Goal: Task Accomplishment & Management: Use online tool/utility

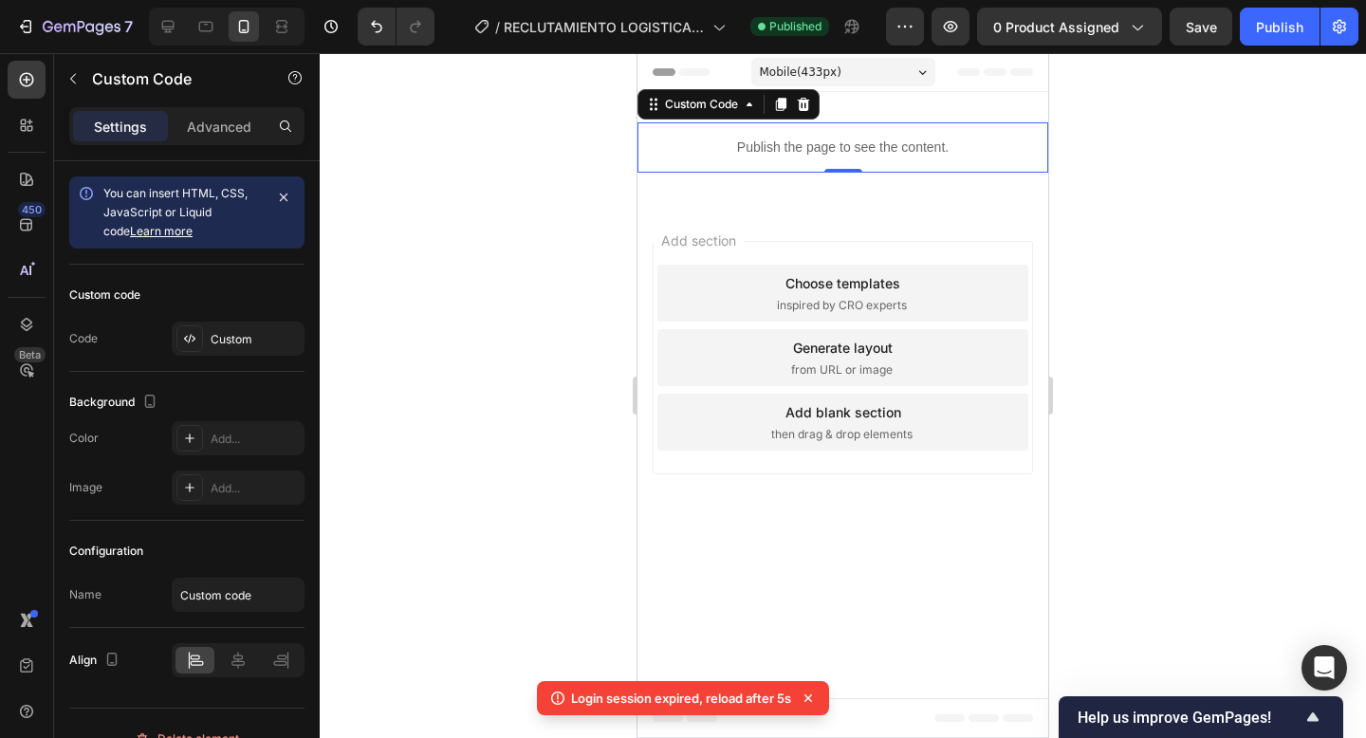
click at [822, 152] on p "Publish the page to see the content." at bounding box center [842, 148] width 411 height 20
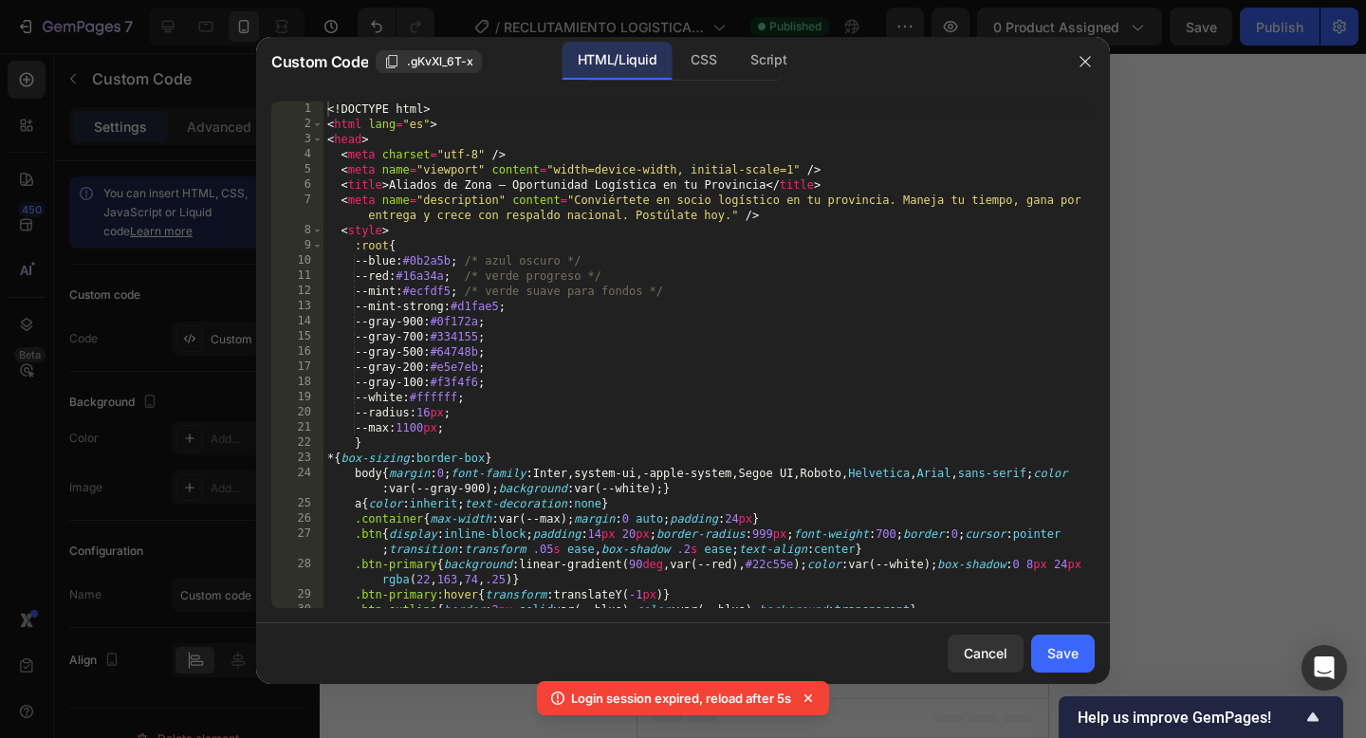
click at [716, 349] on div "<! DOCTYPE html > < html lang = "es" > < head > < meta charset = "utf-8" /> < m…" at bounding box center [708, 377] width 771 height 552
type textarea "</html>"
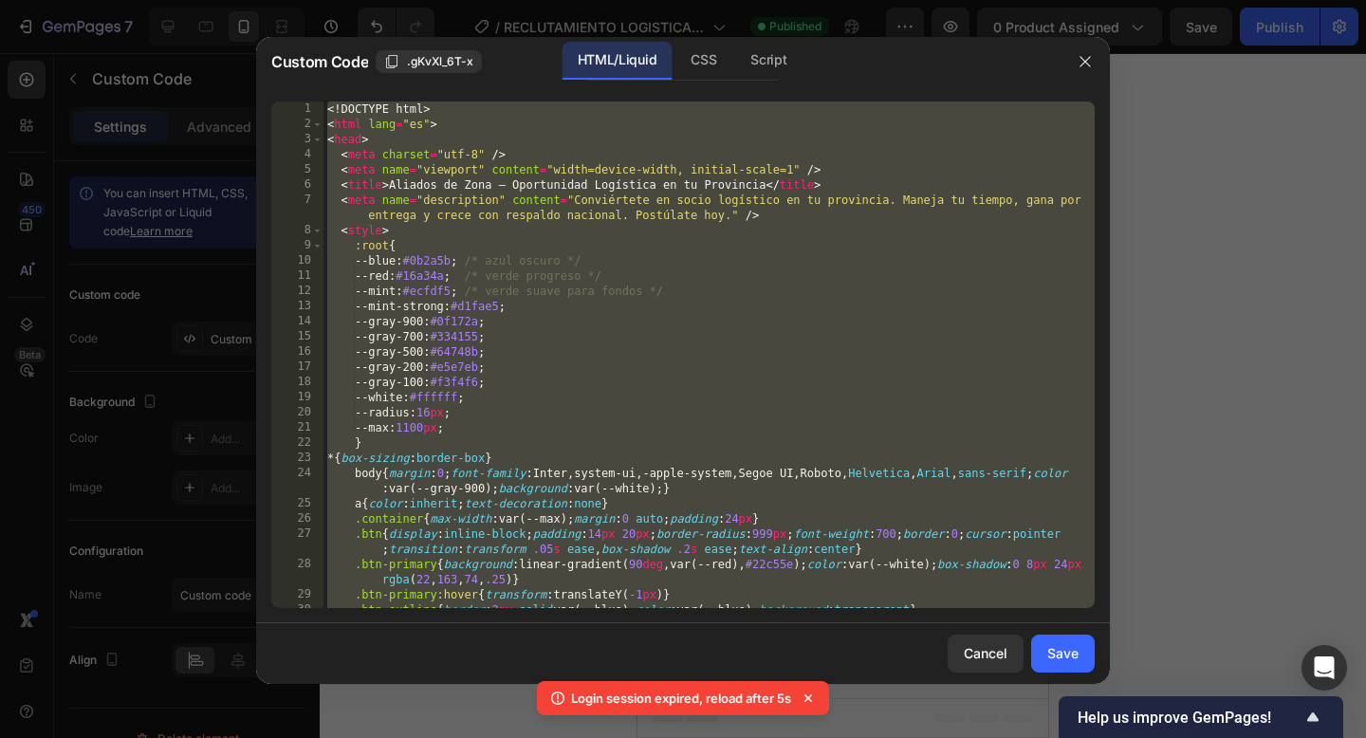
paste textarea
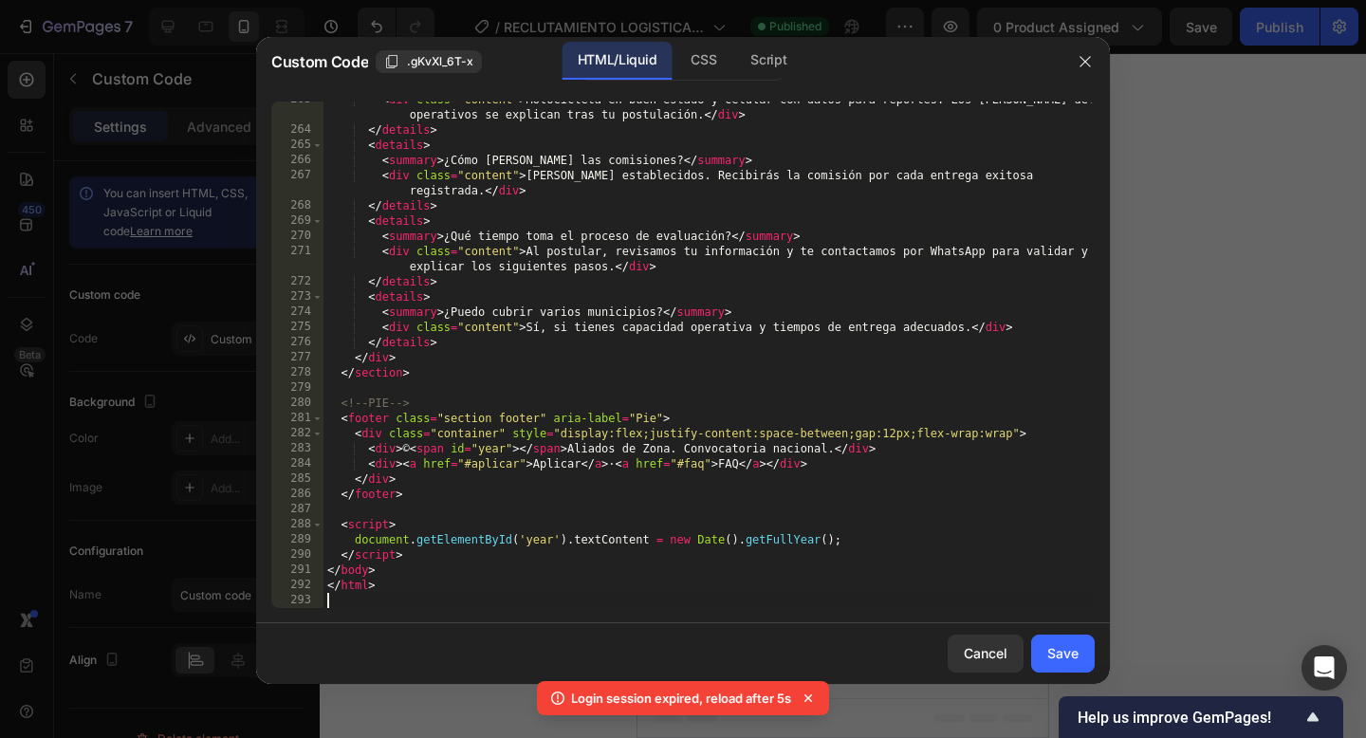
scroll to position [4775, 0]
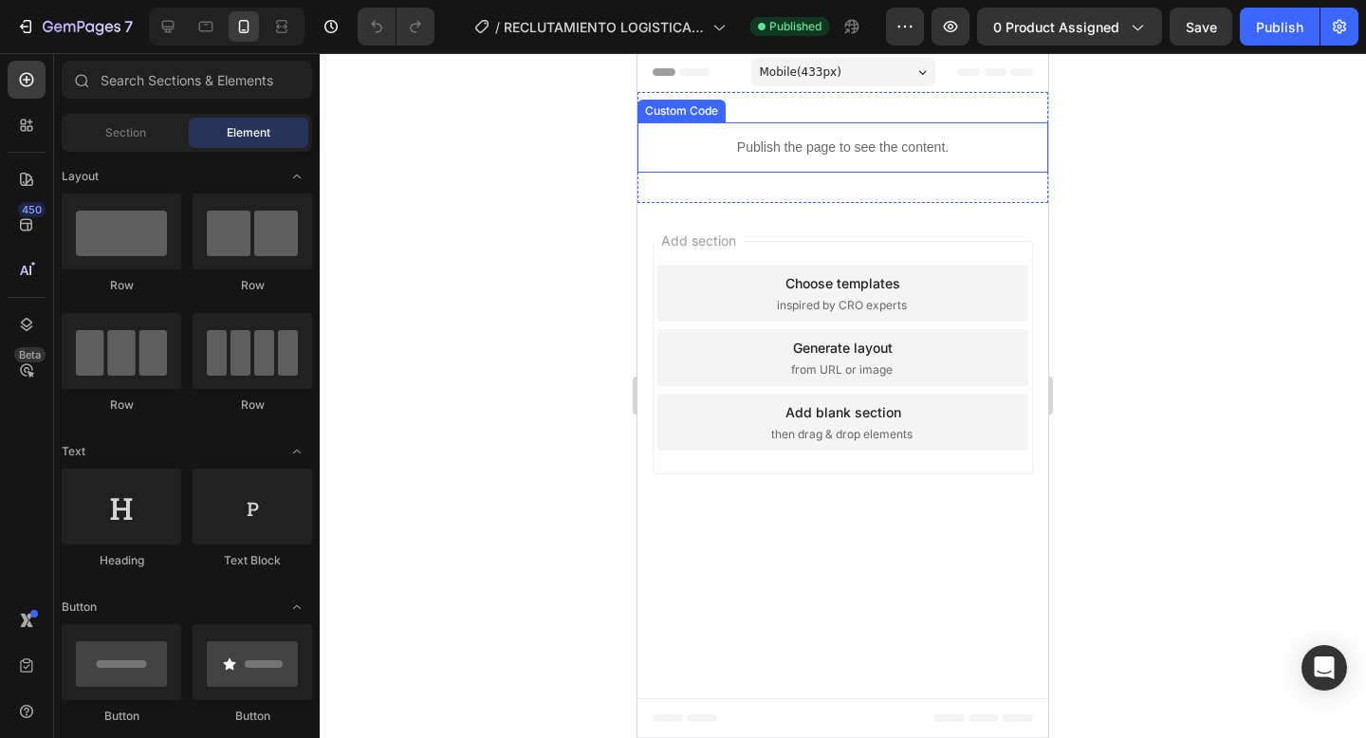
click at [803, 148] on p "Publish the page to see the content." at bounding box center [842, 148] width 411 height 20
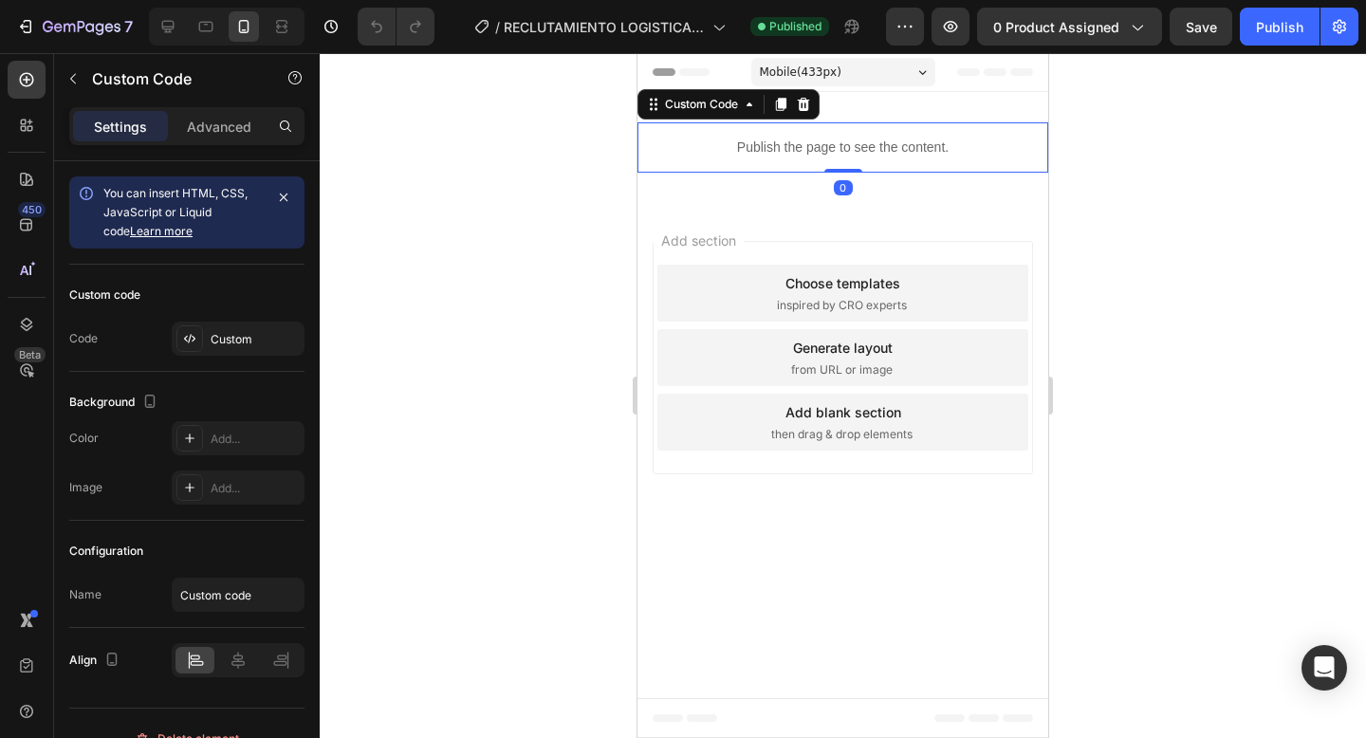
click at [803, 148] on p "Publish the page to see the content." at bounding box center [842, 148] width 411 height 20
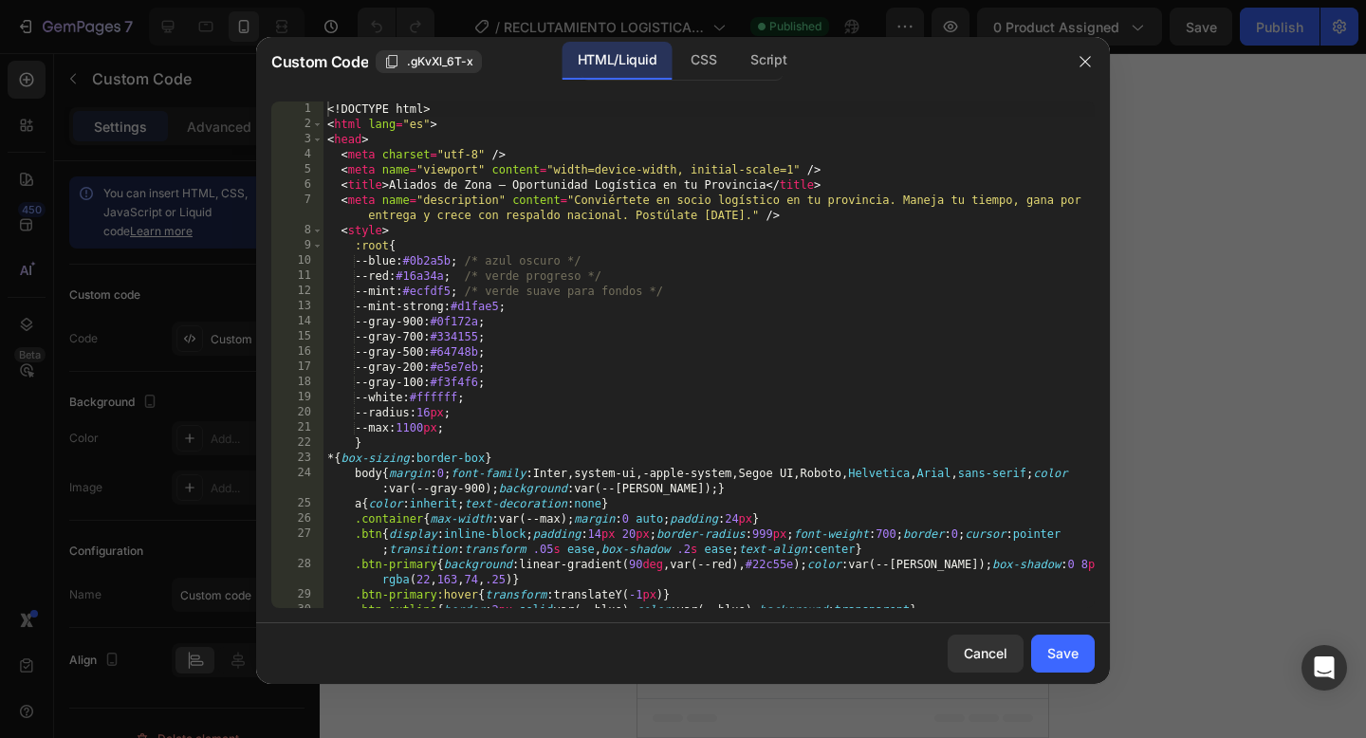
click at [764, 345] on div "<! DOCTYPE html > < html lang = "es" > < head > < meta charset = "utf-8" /> < m…" at bounding box center [708, 377] width 771 height 552
type textarea "</html>"
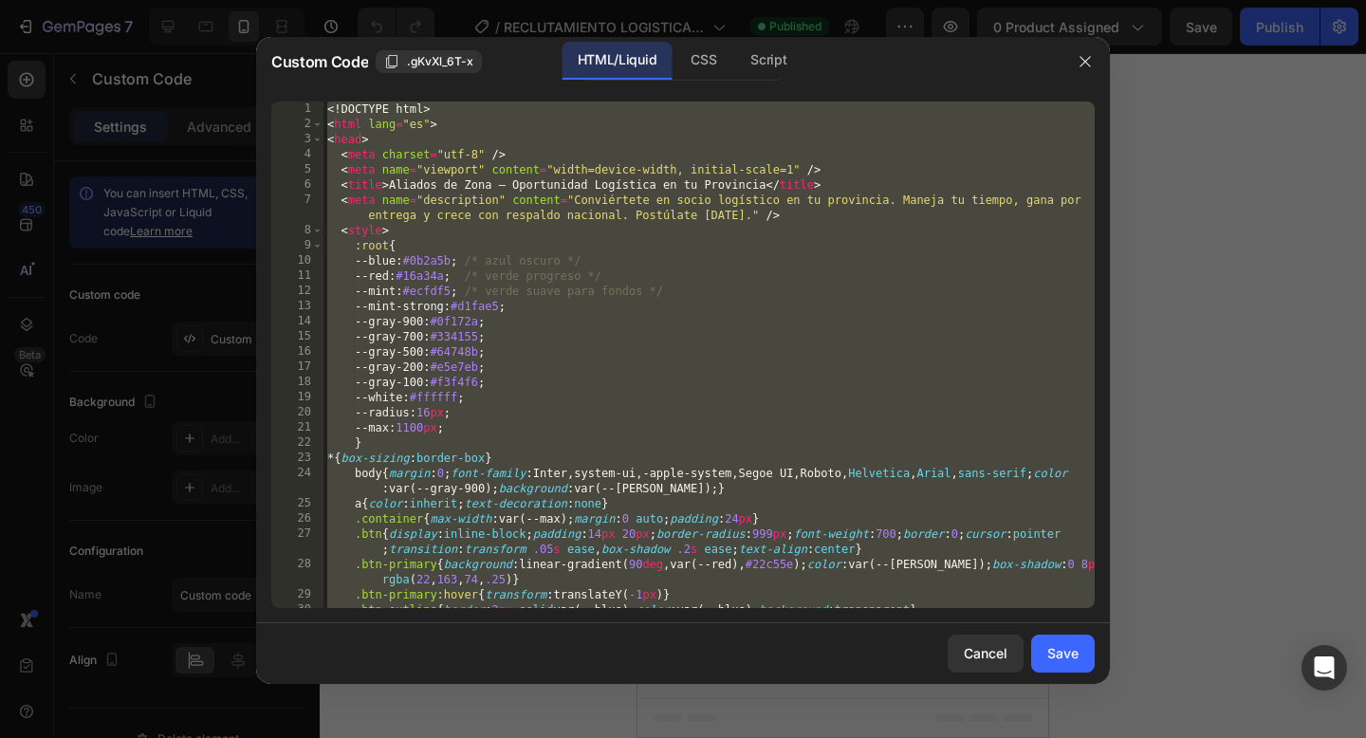
paste textarea
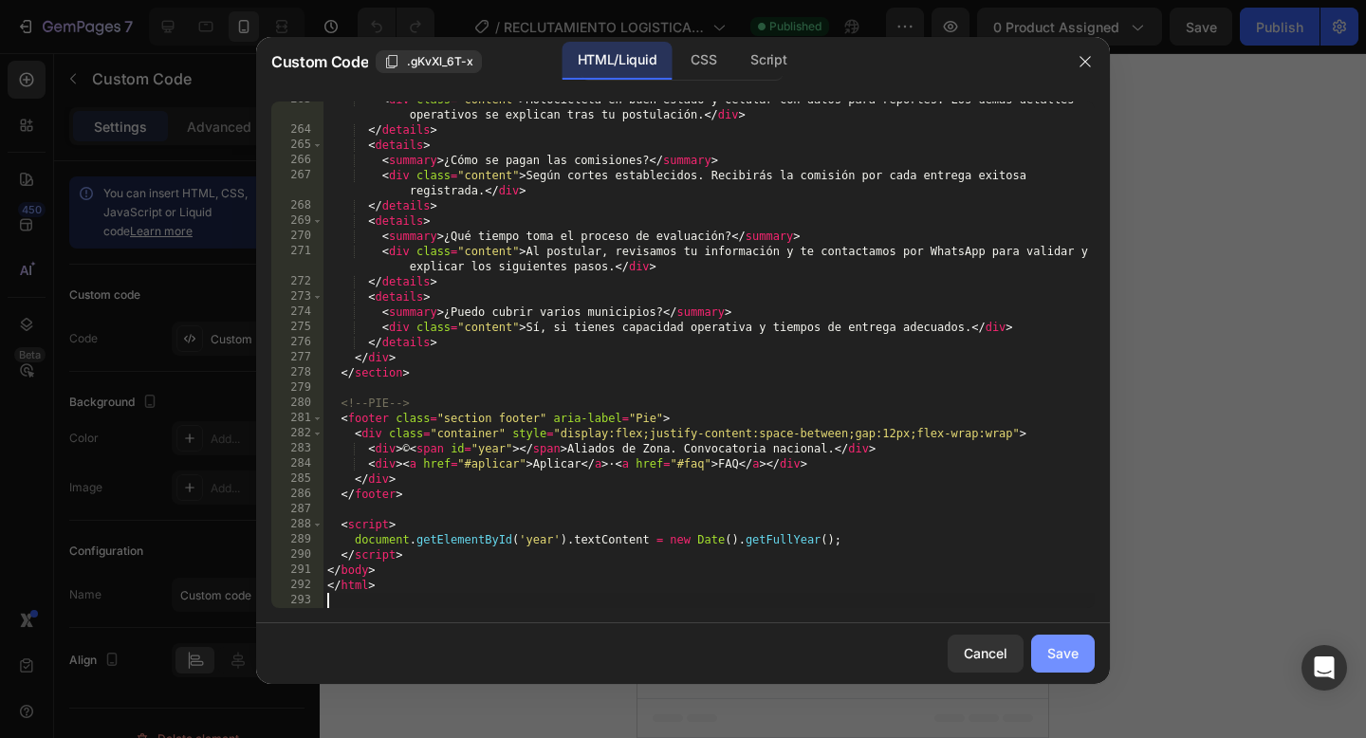
click at [1060, 649] on div "Save" at bounding box center [1062, 653] width 31 height 20
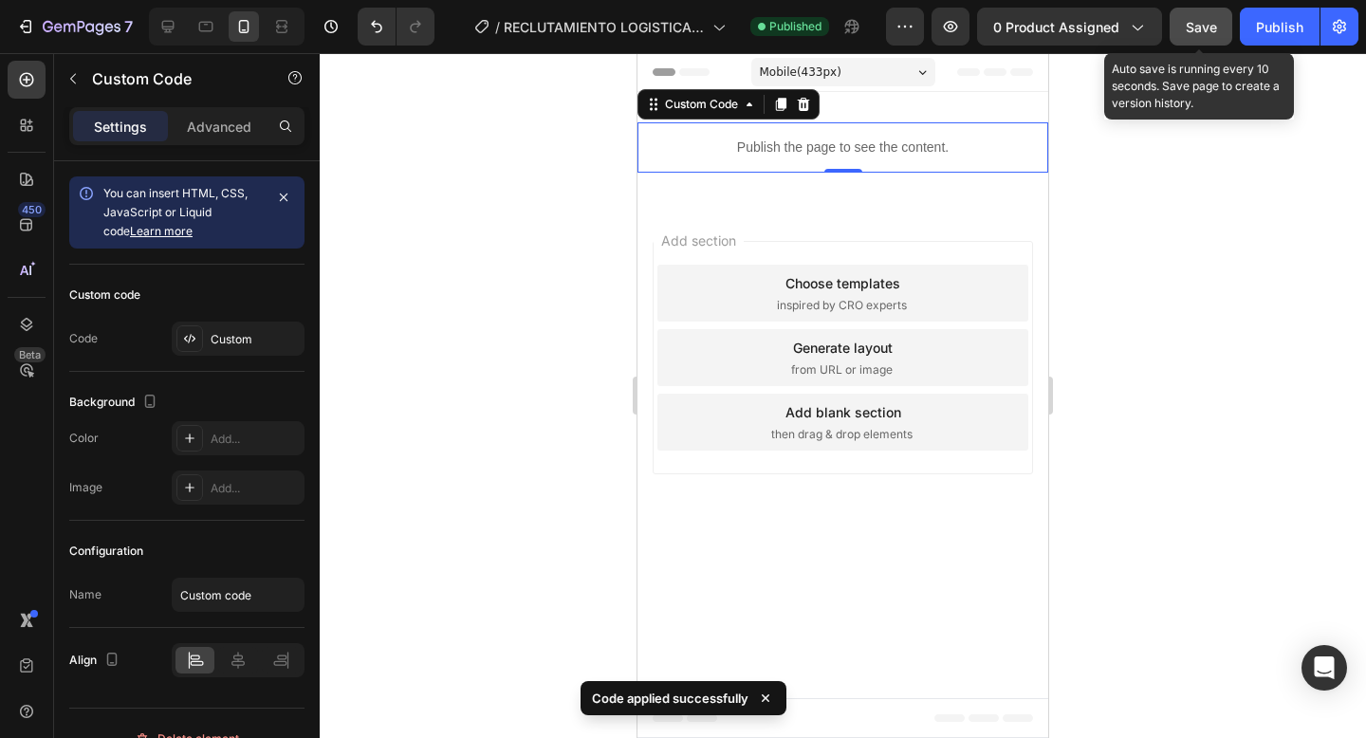
click at [1203, 24] on span "Save" at bounding box center [1201, 27] width 31 height 16
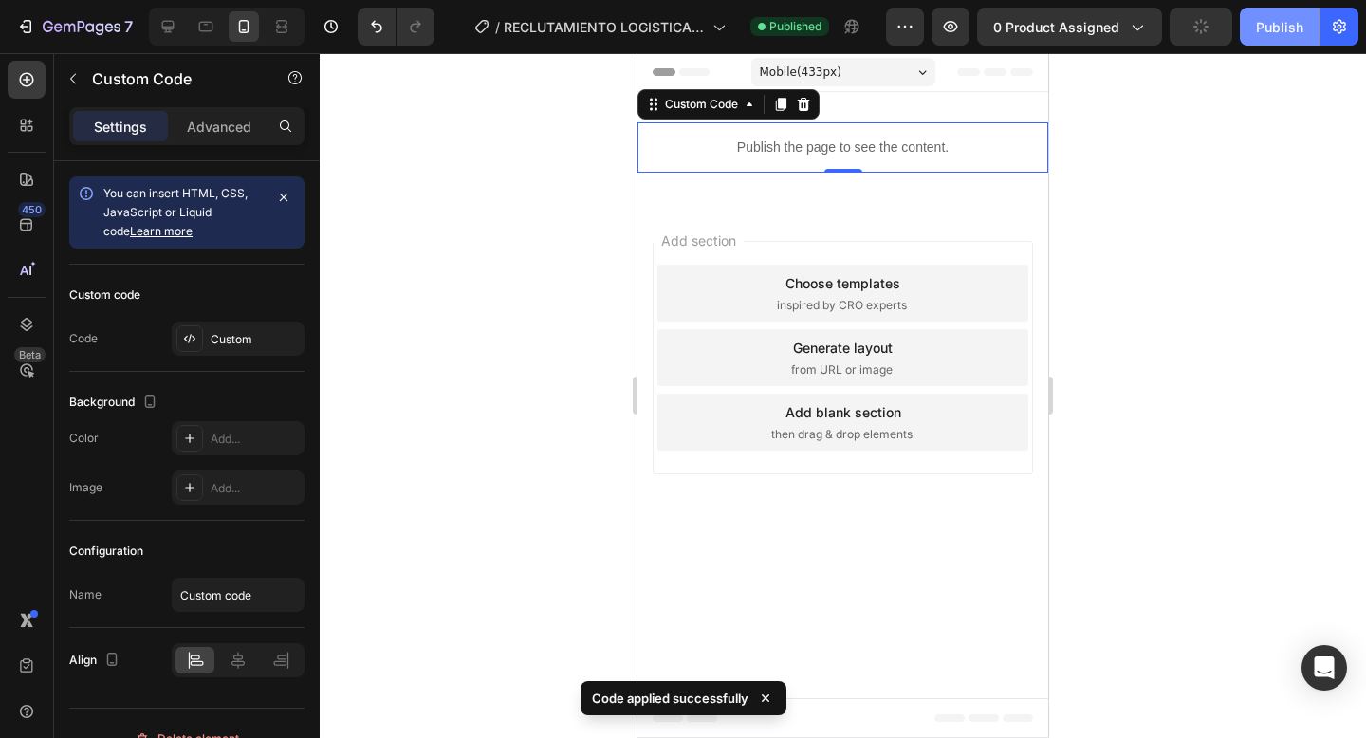
click at [1272, 24] on div "Publish" at bounding box center [1279, 27] width 47 height 20
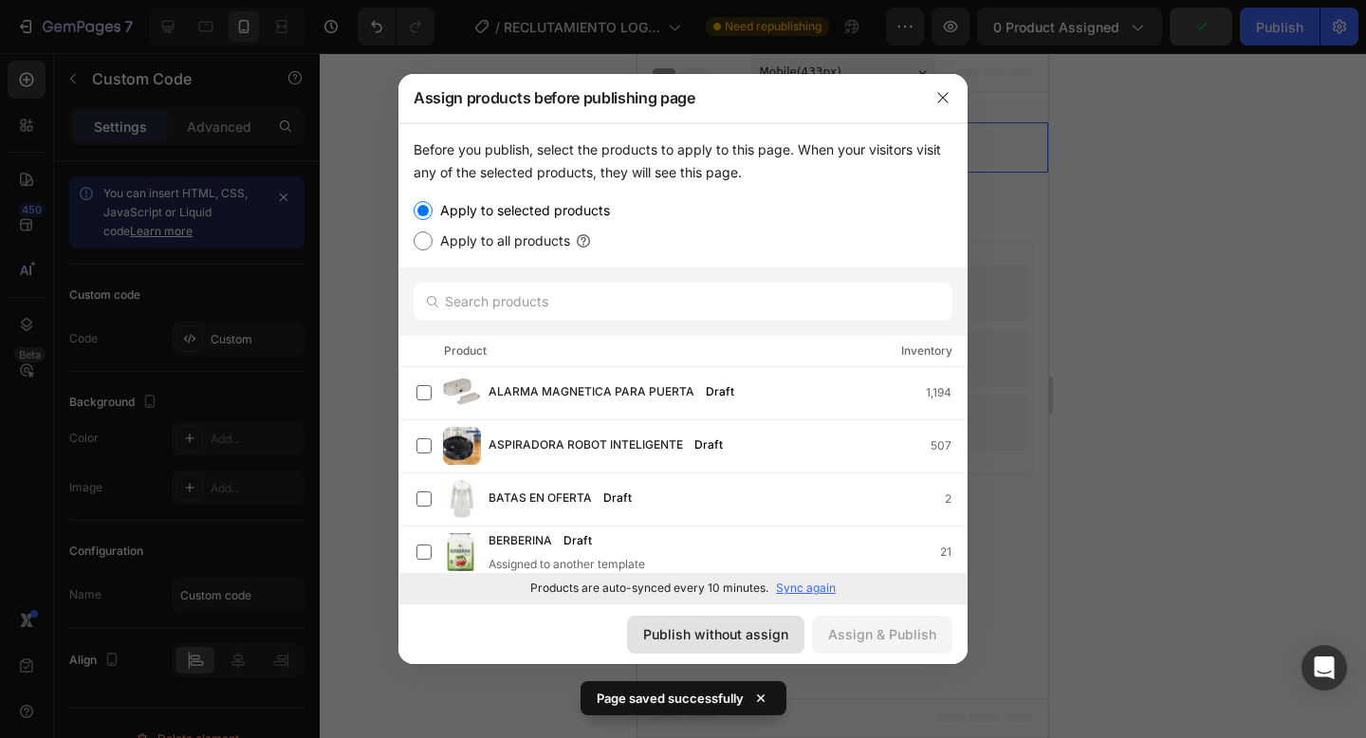
click at [678, 639] on div "Publish without assign" at bounding box center [715, 634] width 145 height 20
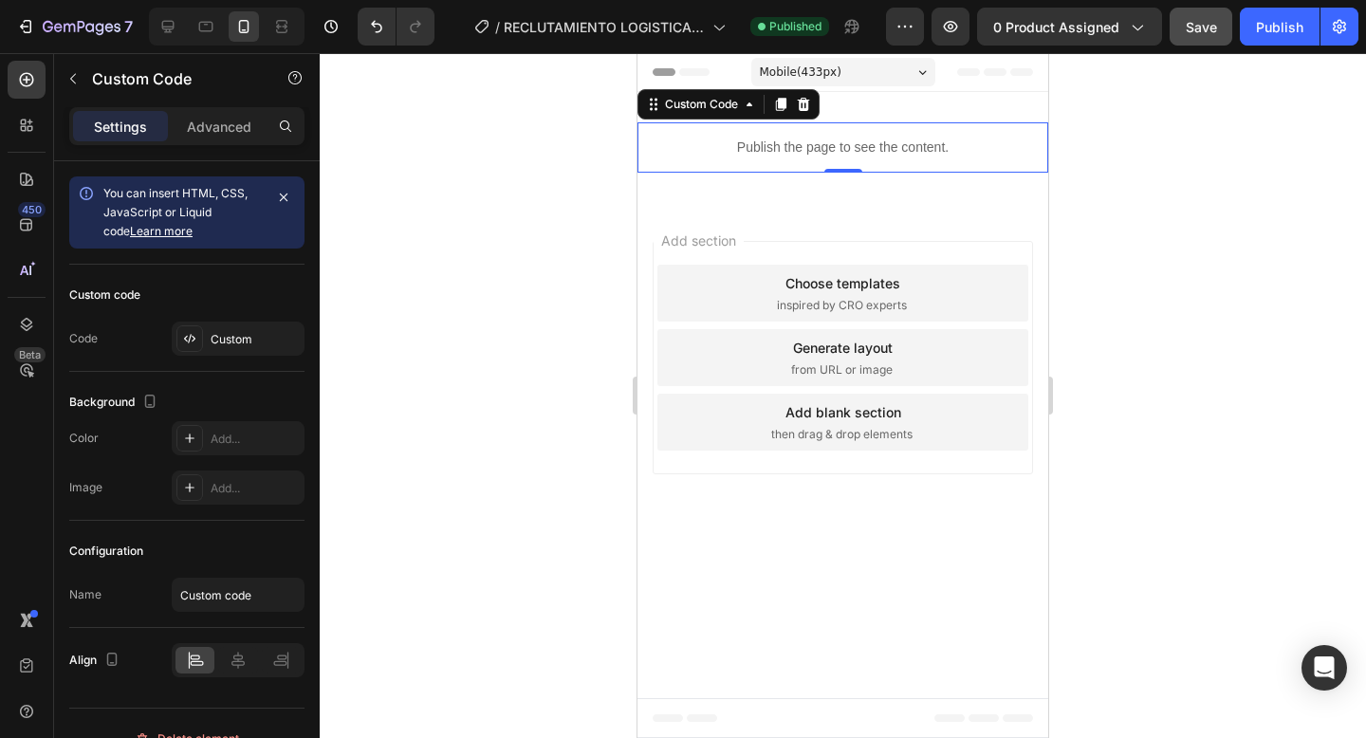
click at [824, 135] on div "Publish the page to see the content." at bounding box center [842, 147] width 411 height 50
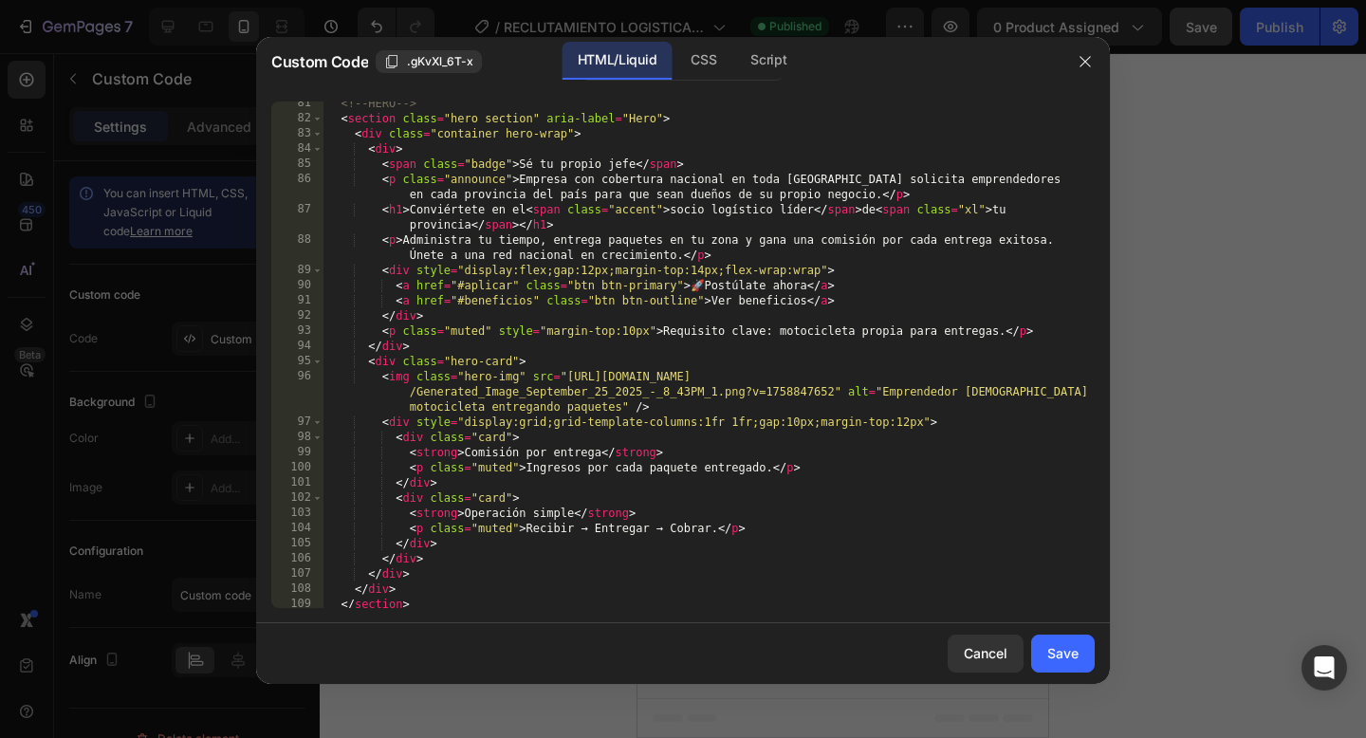
scroll to position [1446, 0]
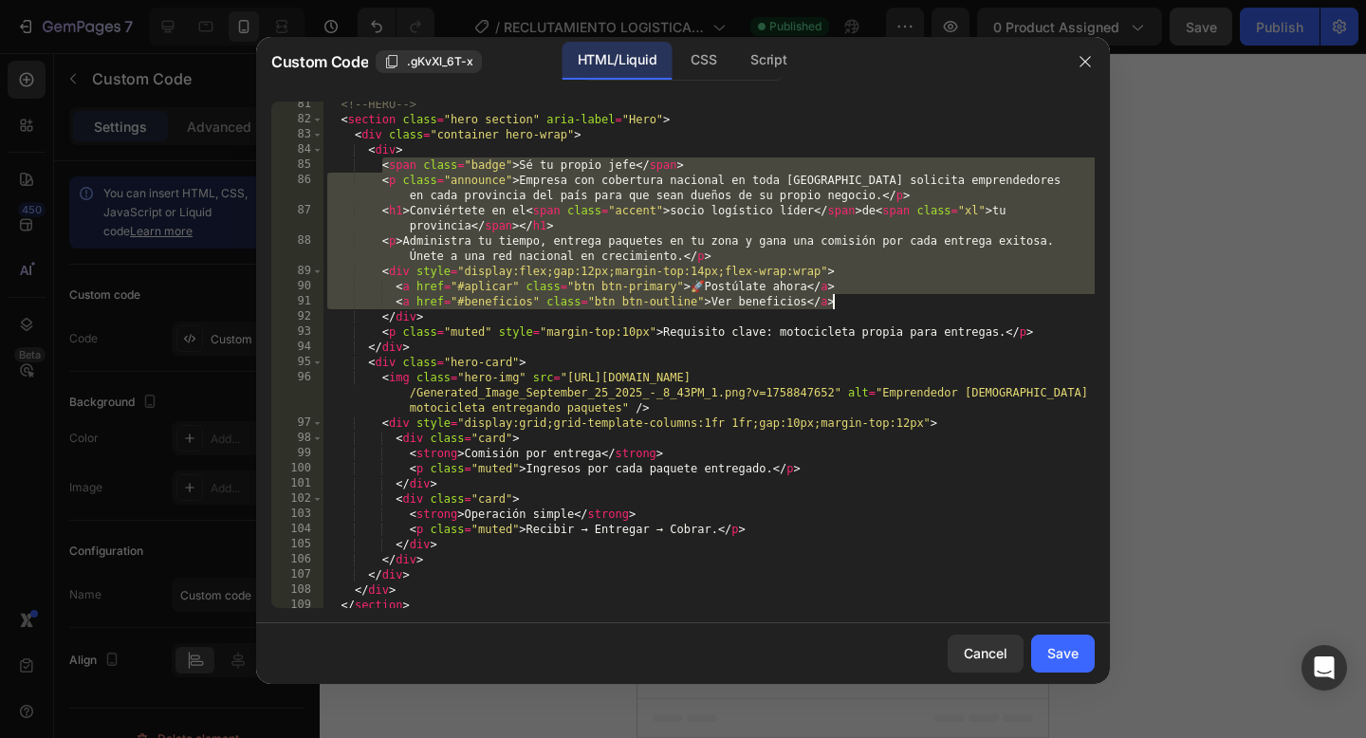
drag, startPoint x: 379, startPoint y: 163, endPoint x: 917, endPoint y: 305, distance: 556.3
click at [917, 305] on div "<!-- HERO --> < section class = "hero section" aria-label = "Hero" > < div clas…" at bounding box center [708, 365] width 771 height 537
click at [379, 164] on div "<!-- HERO --> < section class = "hero section" aria-label = "Hero" > < div clas…" at bounding box center [708, 365] width 771 height 537
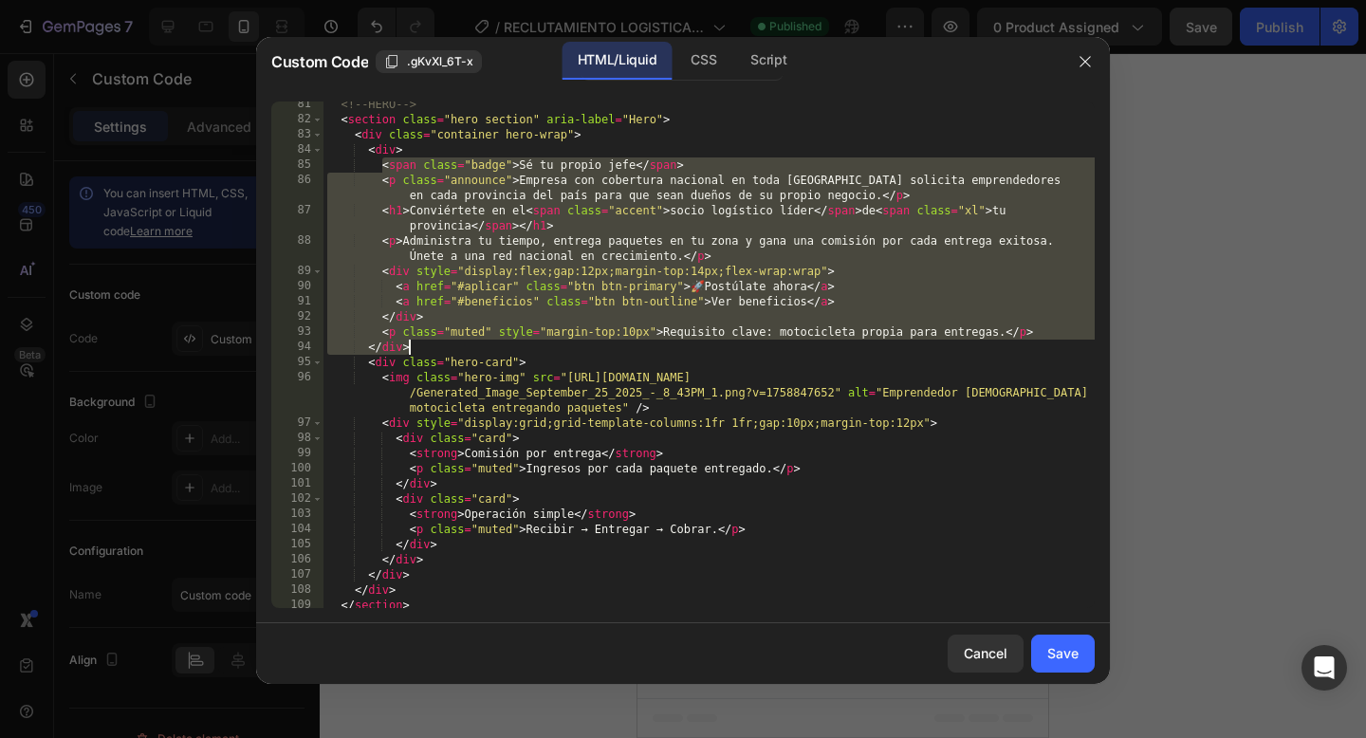
drag, startPoint x: 378, startPoint y: 165, endPoint x: 437, endPoint y: 350, distance: 194.1
click at [437, 350] on div "<!-- HERO --> < section class = "hero section" aria-label = "Hero" > < div clas…" at bounding box center [708, 365] width 771 height 537
type textarea "<p class="muted" style="margin-top:10px">Requisito clave: motocicleta propia pa…"
paste textarea
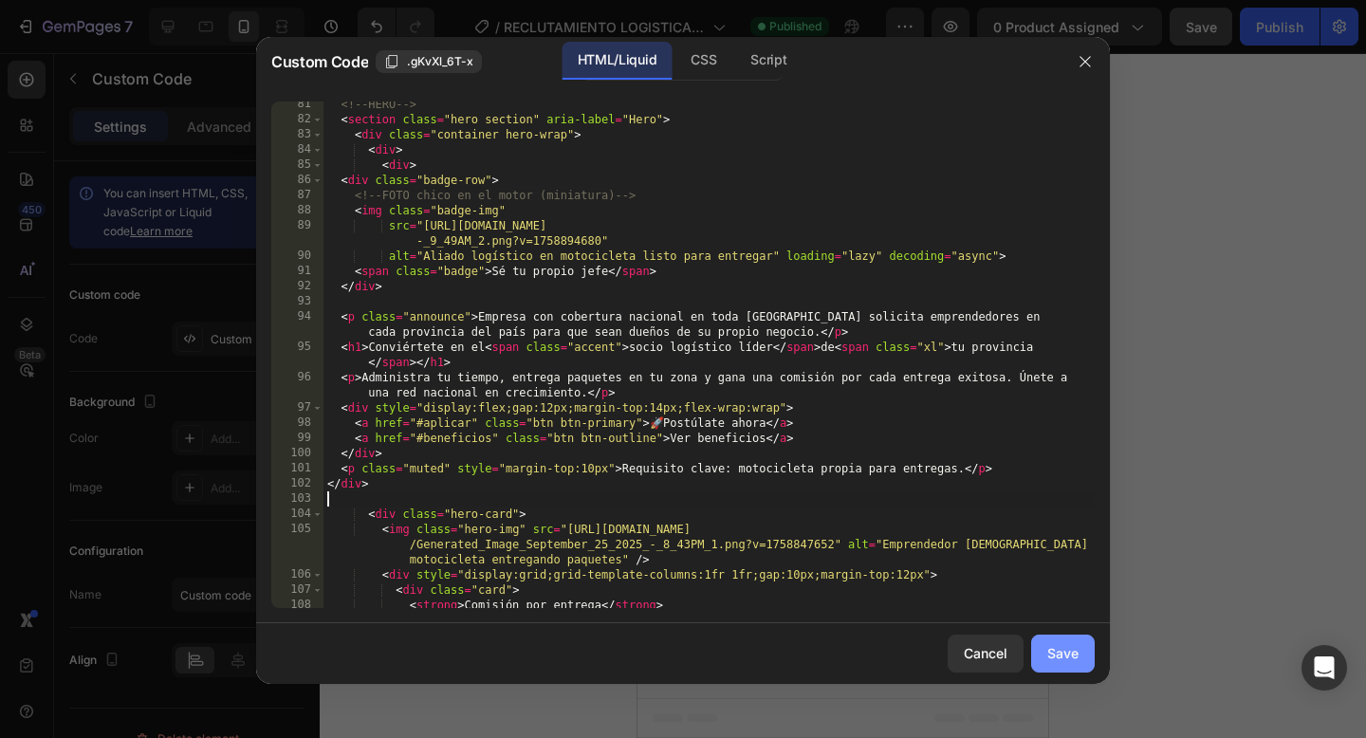
click at [1065, 656] on div "Save" at bounding box center [1062, 653] width 31 height 20
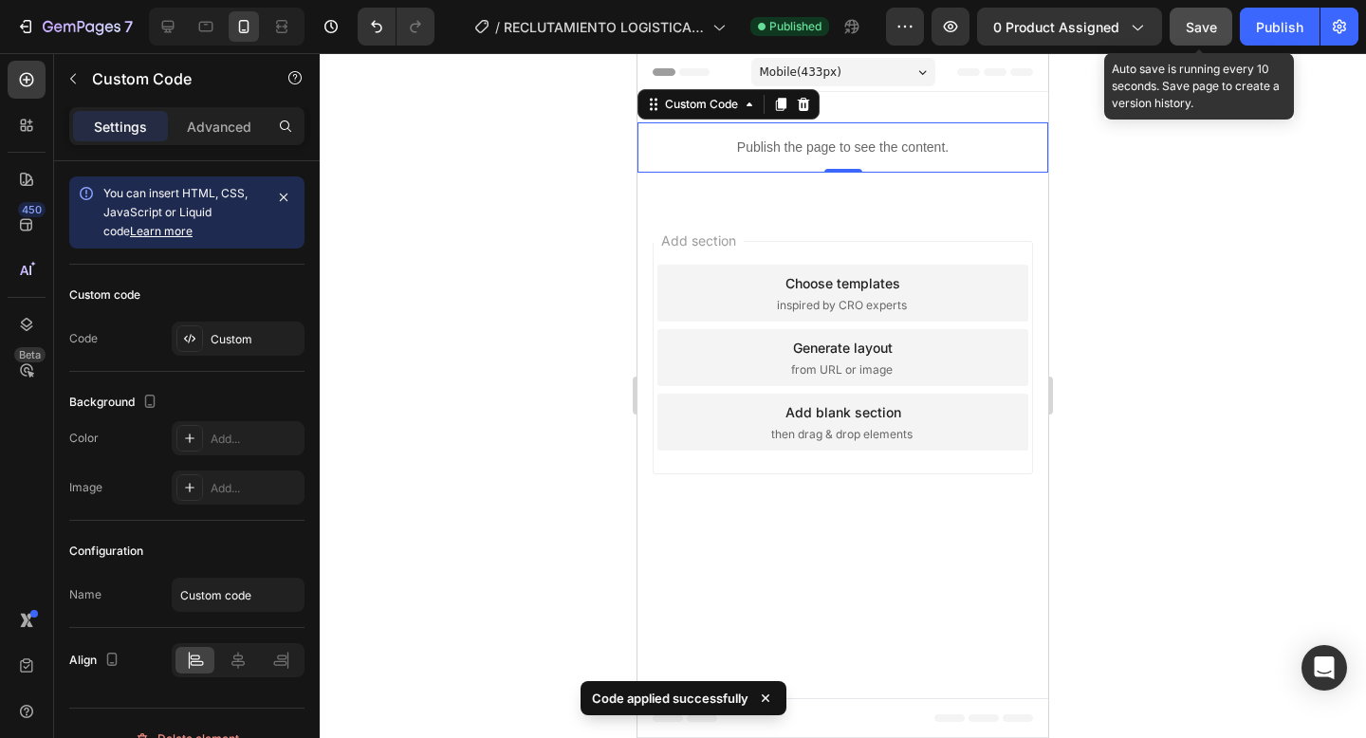
click at [1200, 37] on button "Save" at bounding box center [1200, 27] width 63 height 38
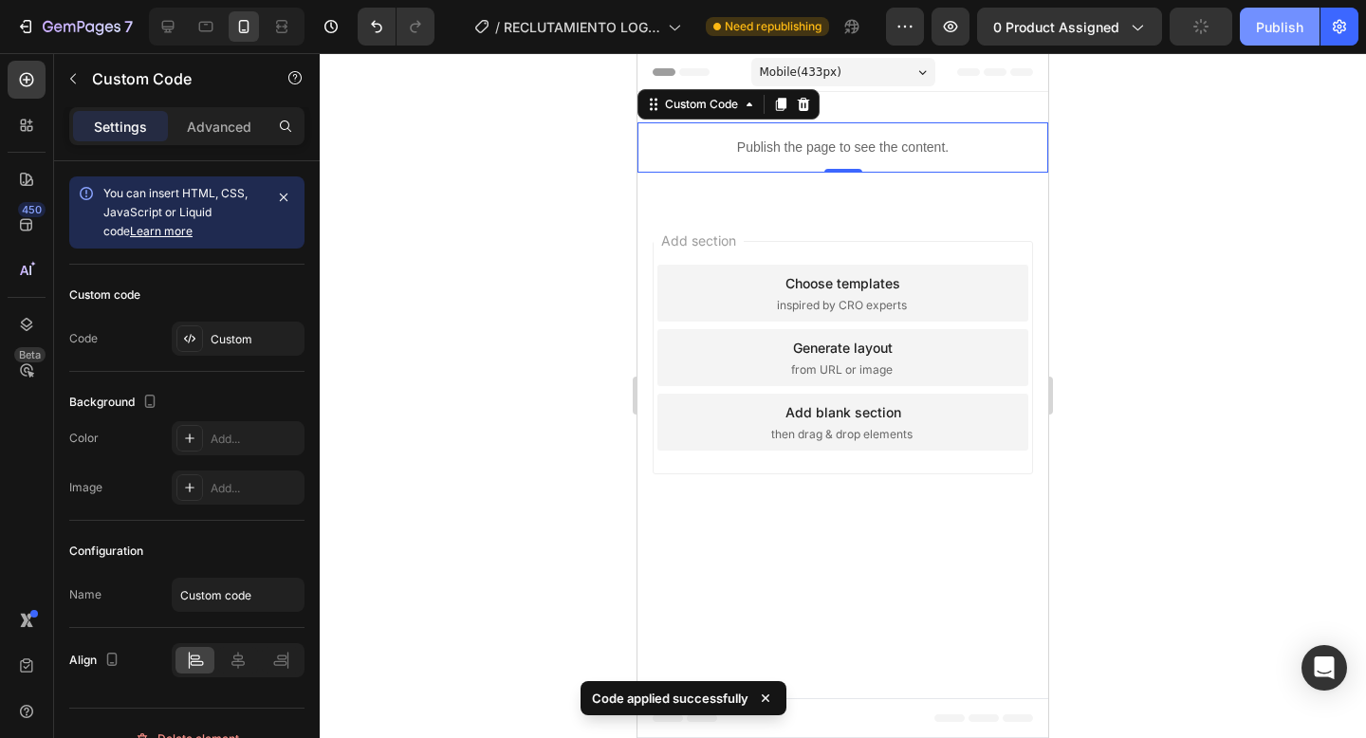
click at [1285, 30] on div "Publish" at bounding box center [1279, 27] width 47 height 20
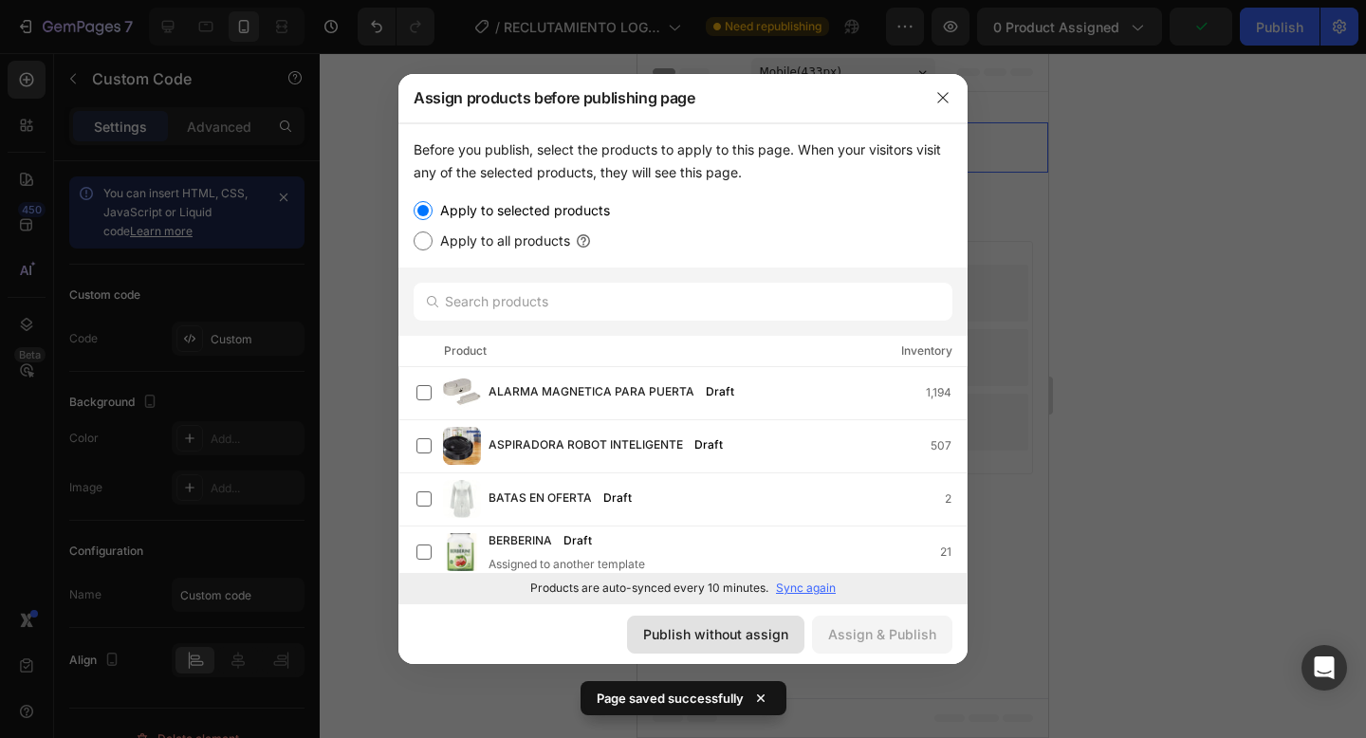
click at [703, 635] on div "Publish without assign" at bounding box center [715, 634] width 145 height 20
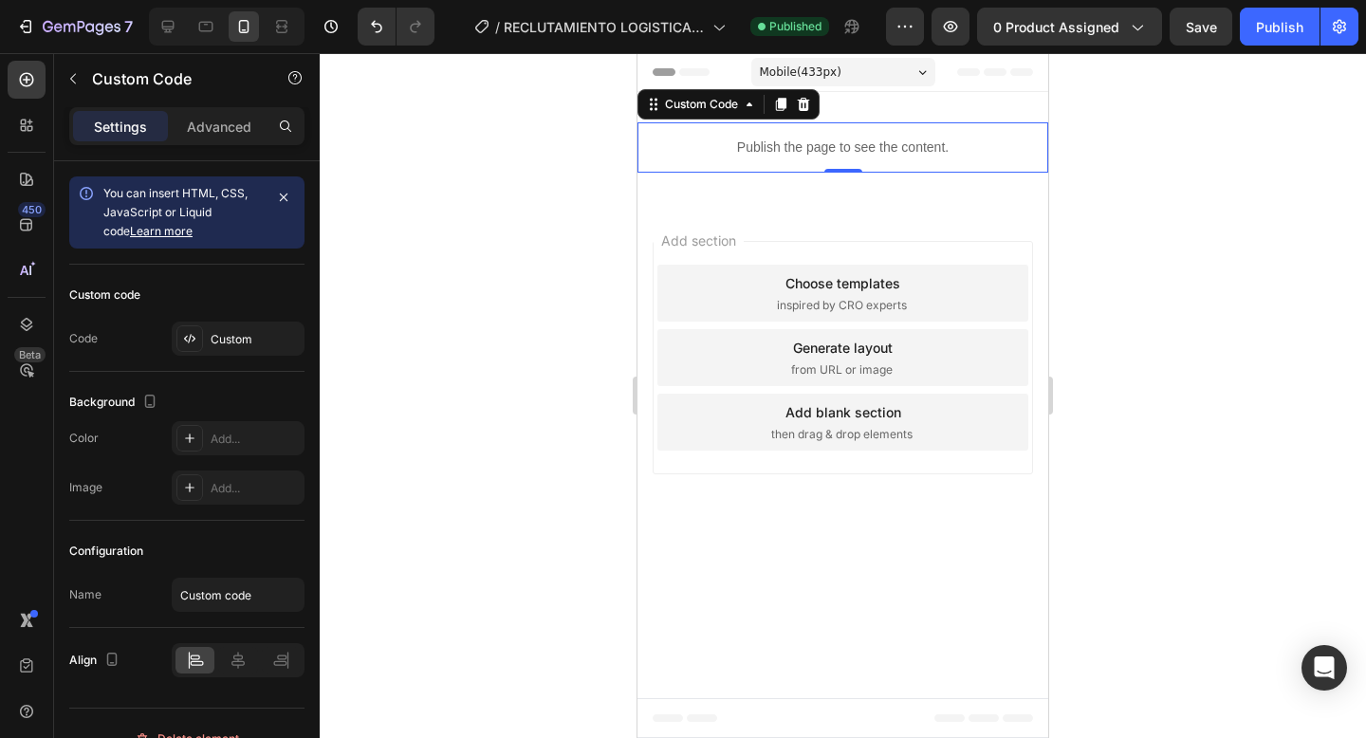
click at [792, 146] on p "Publish the page to see the content." at bounding box center [842, 148] width 411 height 20
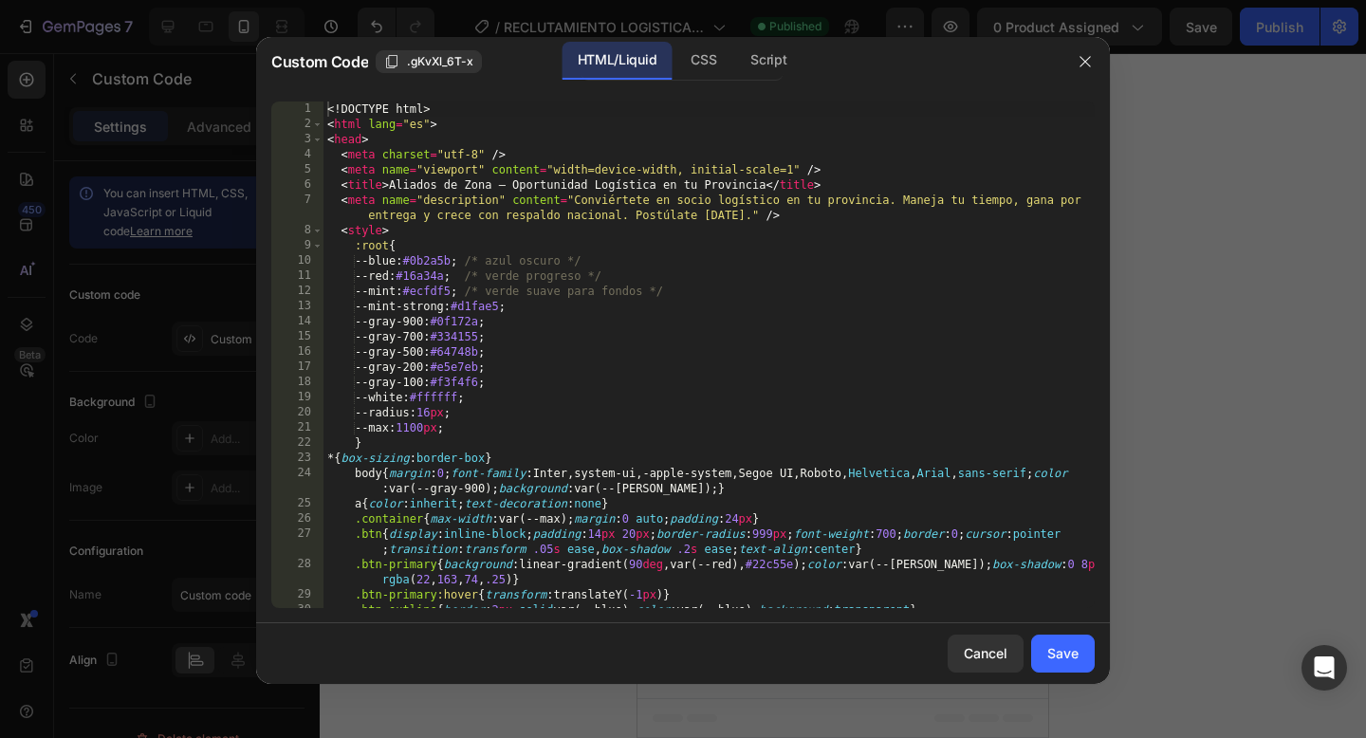
click at [592, 375] on div "<! DOCTYPE html > < html lang = "es" > < head > < meta charset = "utf-8" /> < m…" at bounding box center [708, 377] width 771 height 552
type textarea "</html>"
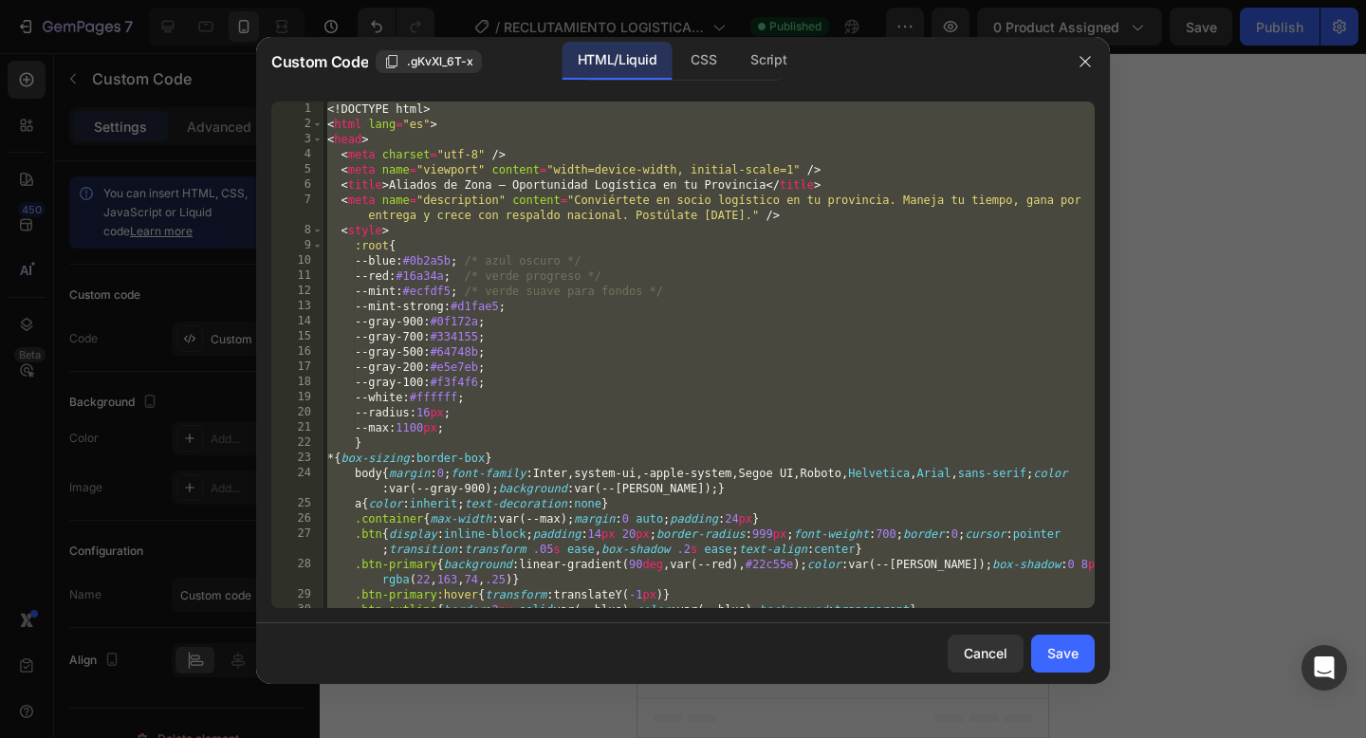
paste textarea
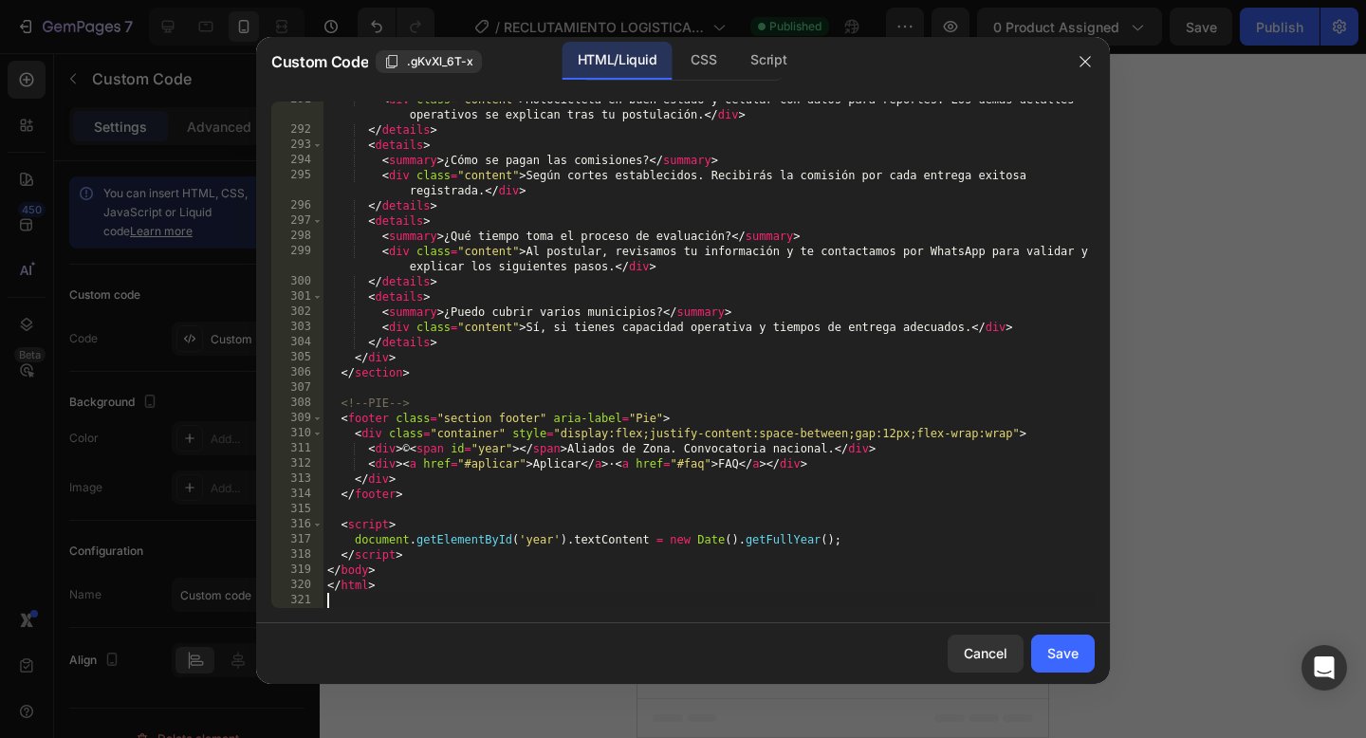
scroll to position [5215, 0]
click at [1064, 649] on div "Save" at bounding box center [1062, 653] width 31 height 20
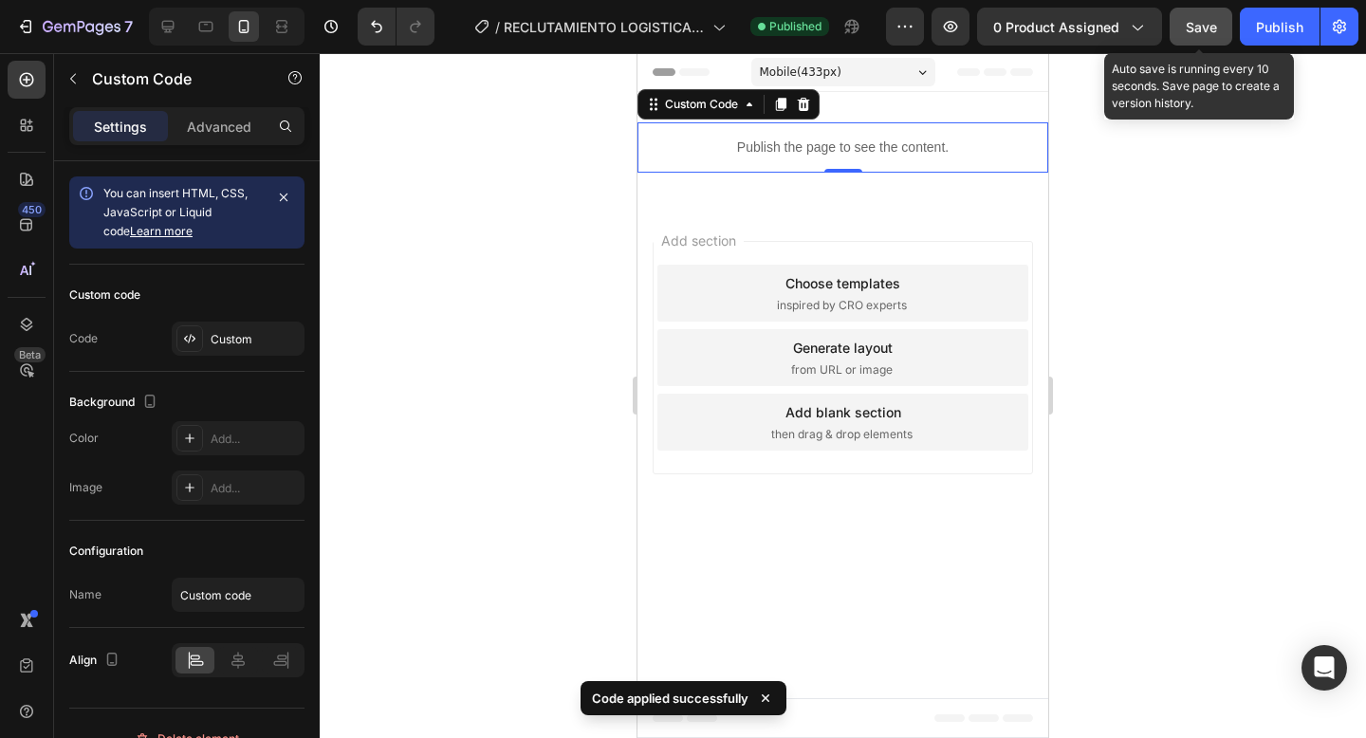
click at [1185, 22] on button "Save" at bounding box center [1200, 27] width 63 height 38
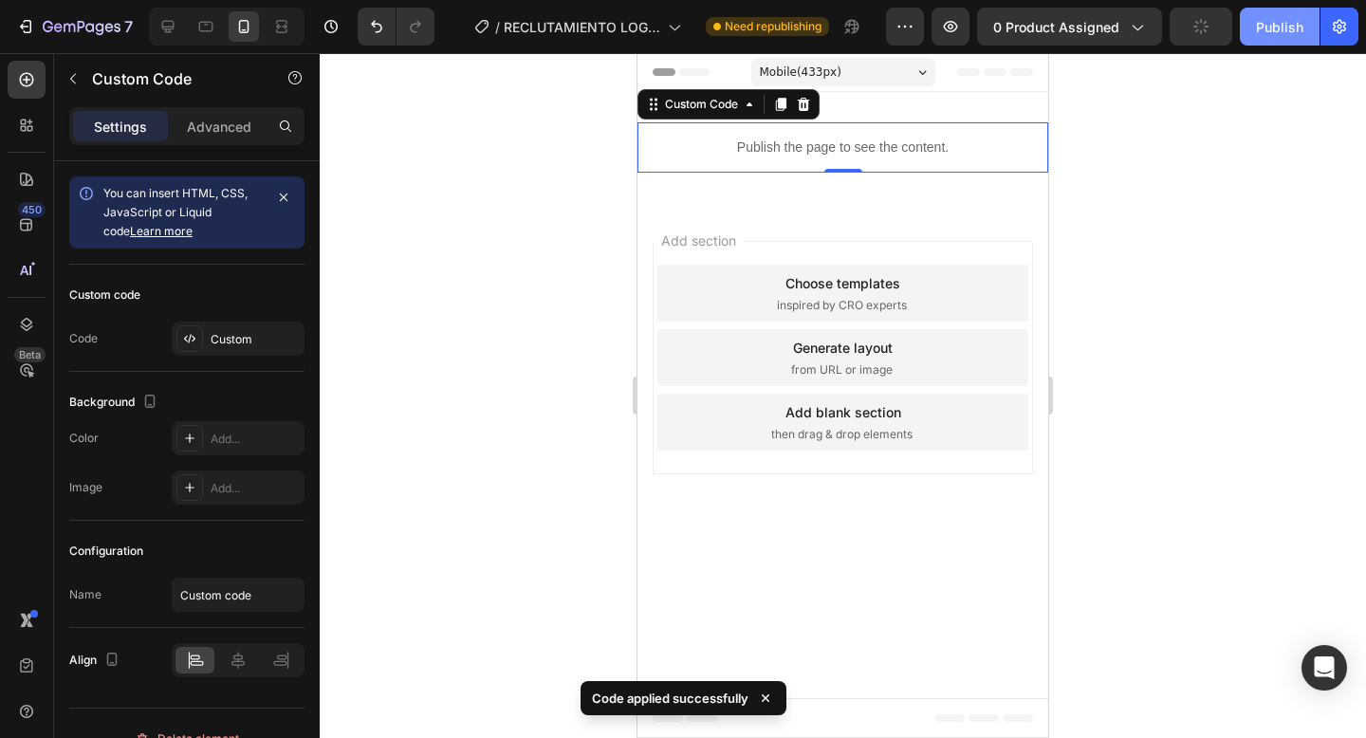
click at [1271, 24] on div "Publish" at bounding box center [1279, 27] width 47 height 20
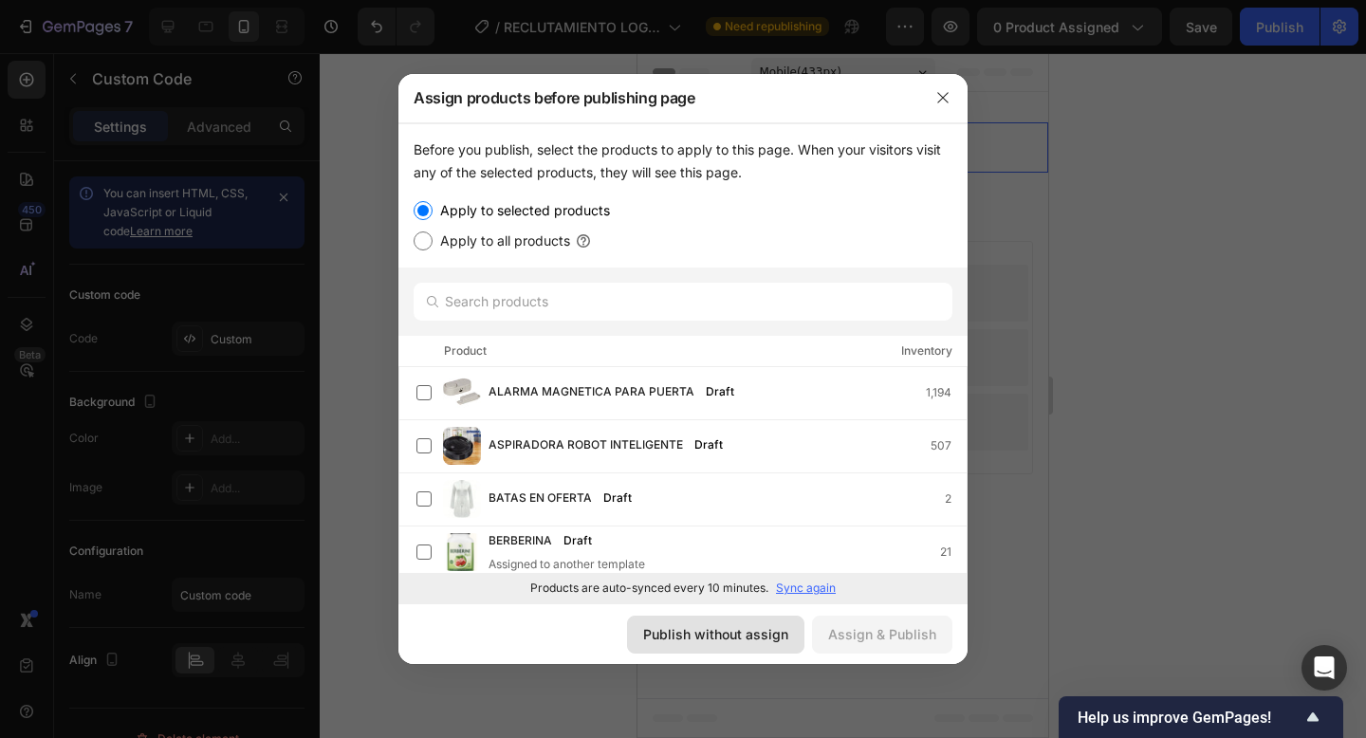
click at [732, 636] on div "Publish without assign" at bounding box center [715, 634] width 145 height 20
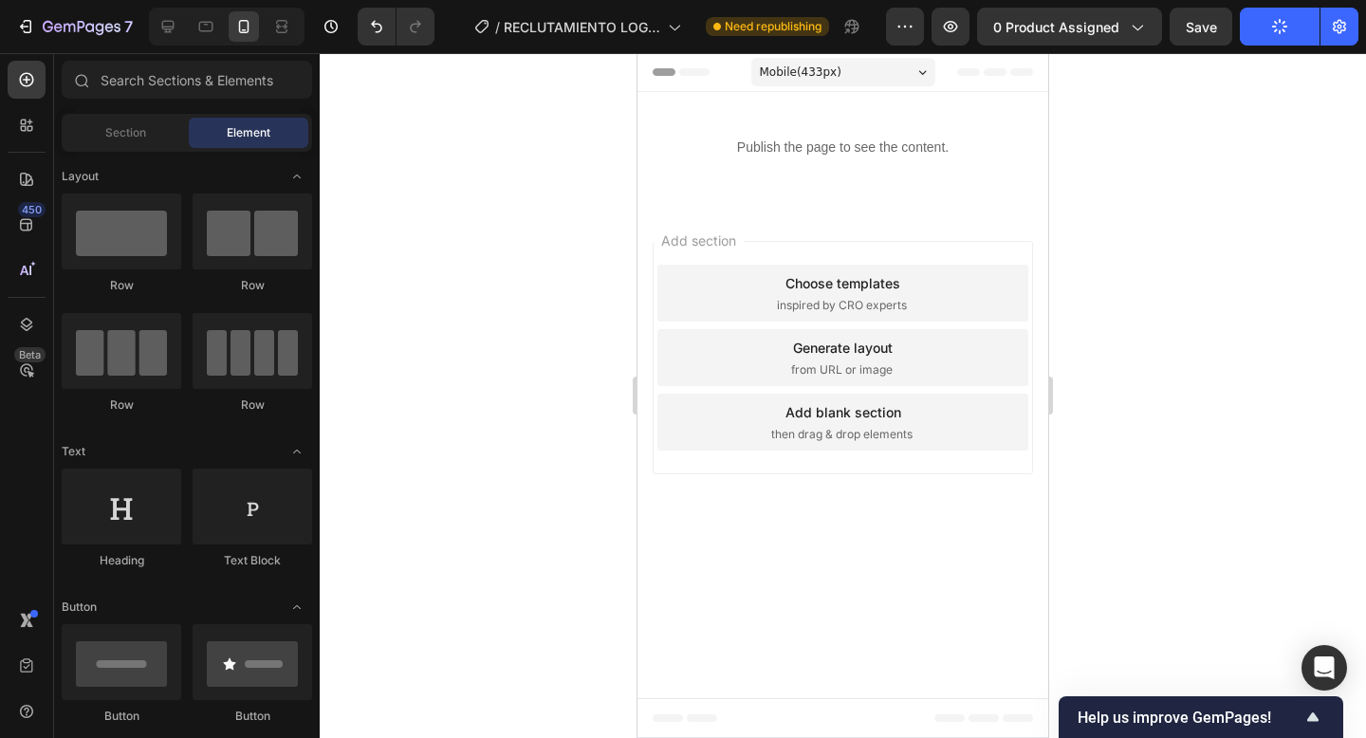
click at [732, 636] on body "Mobile ( 433 px) iPhone 13 Mini iPhone 13 Pro iPhone 11 Pro Max iPhone 15 Pro M…" at bounding box center [842, 395] width 411 height 685
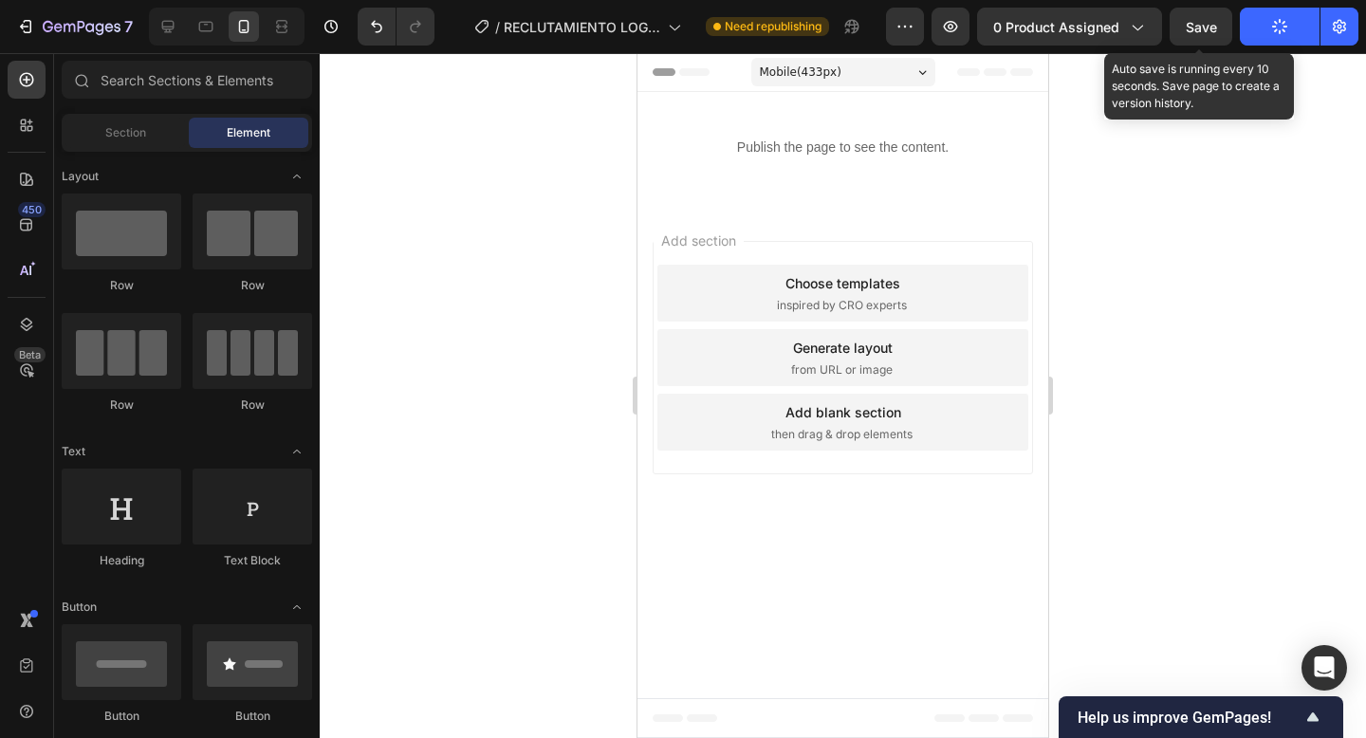
click at [1189, 25] on span "Save" at bounding box center [1201, 27] width 31 height 16
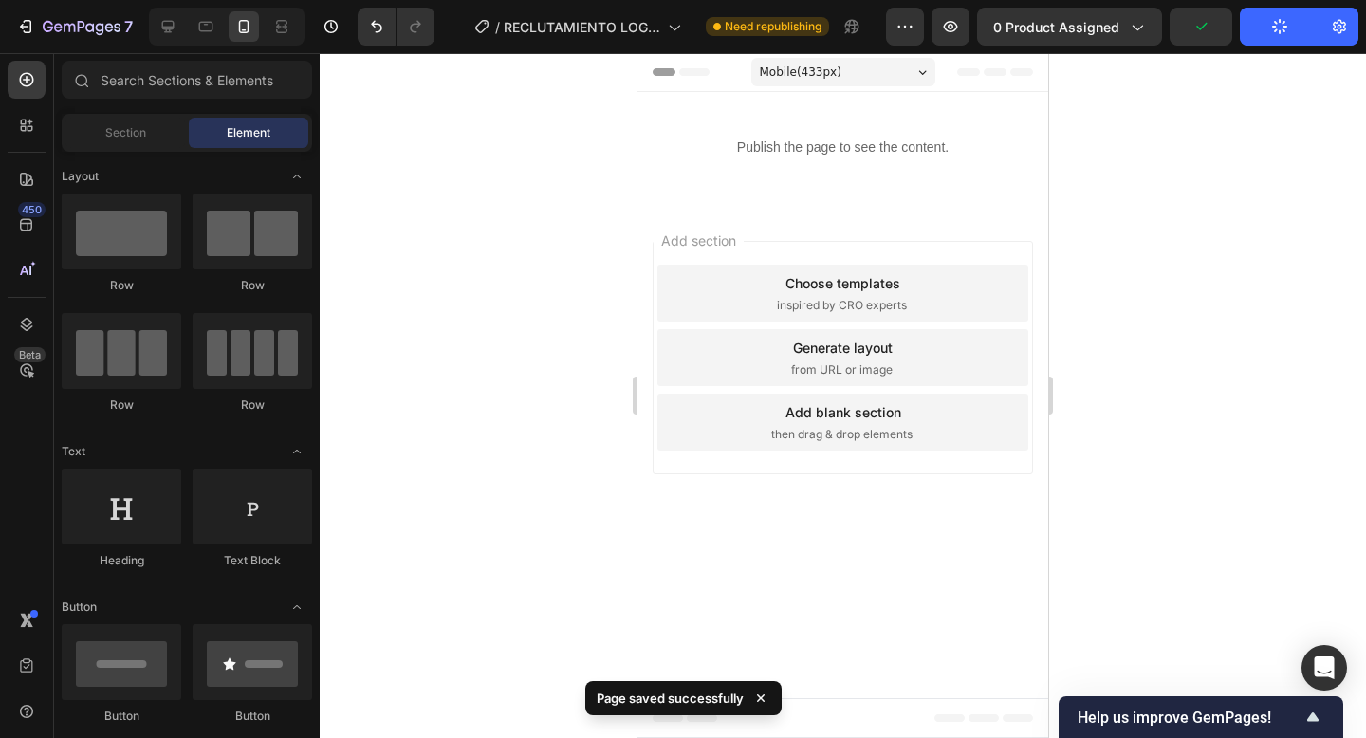
click at [1297, 23] on button "Publish" at bounding box center [1280, 27] width 80 height 38
